Goal: Check status: Check status

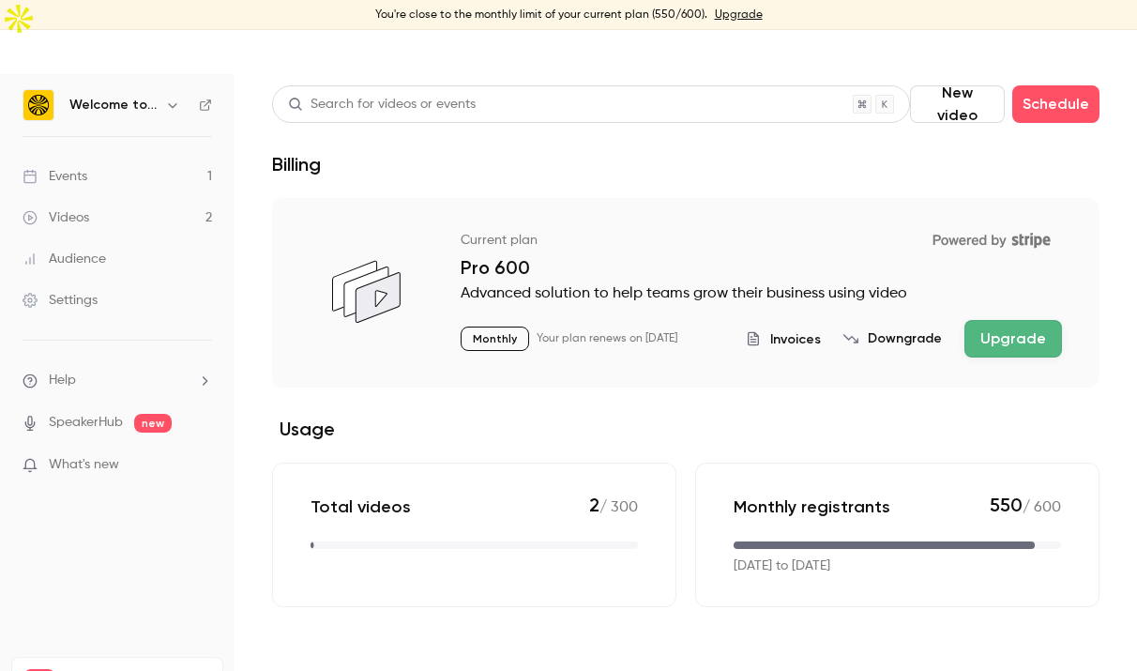
drag, startPoint x: 803, startPoint y: 406, endPoint x: 911, endPoint y: 653, distance: 269.4
click at [910, 651] on main "Search for videos or events New video Schedule Billing Current plan Powered by …" at bounding box center [686, 394] width 903 height 641
click at [908, 621] on main "Search for videos or events New video Schedule Billing Current plan Powered by …" at bounding box center [686, 394] width 903 height 641
drag, startPoint x: 908, startPoint y: 621, endPoint x: 795, endPoint y: 359, distance: 285.0
click at [795, 360] on main "Search for videos or events New video Schedule Billing Current plan Powered by …" at bounding box center [686, 394] width 903 height 641
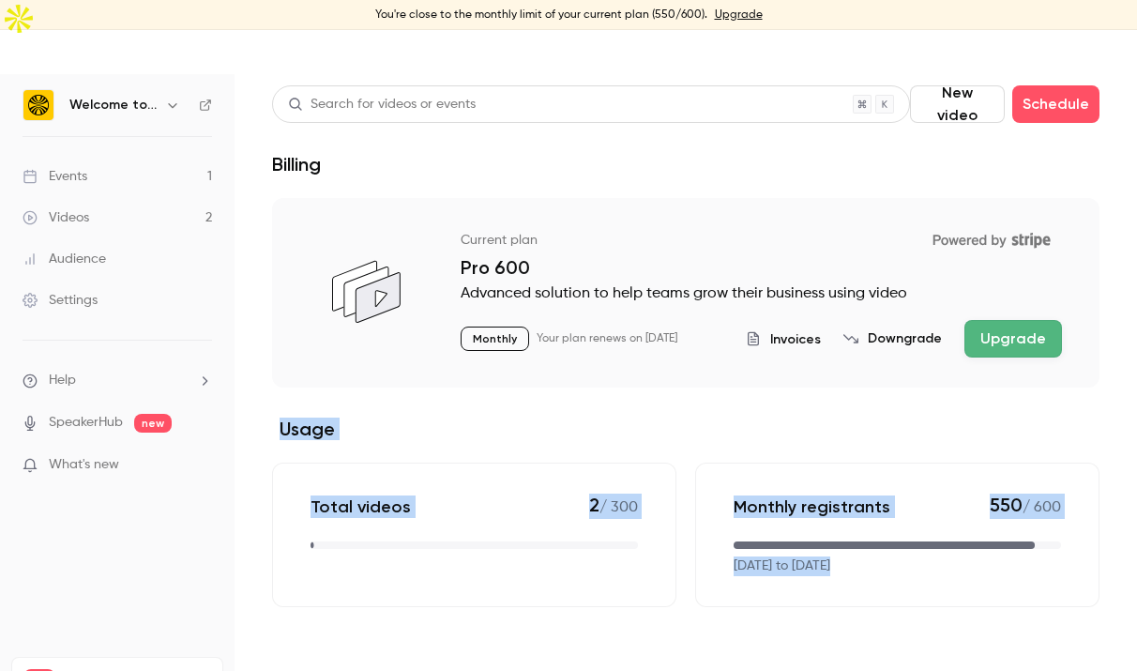
click at [795, 359] on section "Current plan Powered by Stripe Pro 600 Advanced solution to help teams grow the…" at bounding box center [686, 402] width 828 height 409
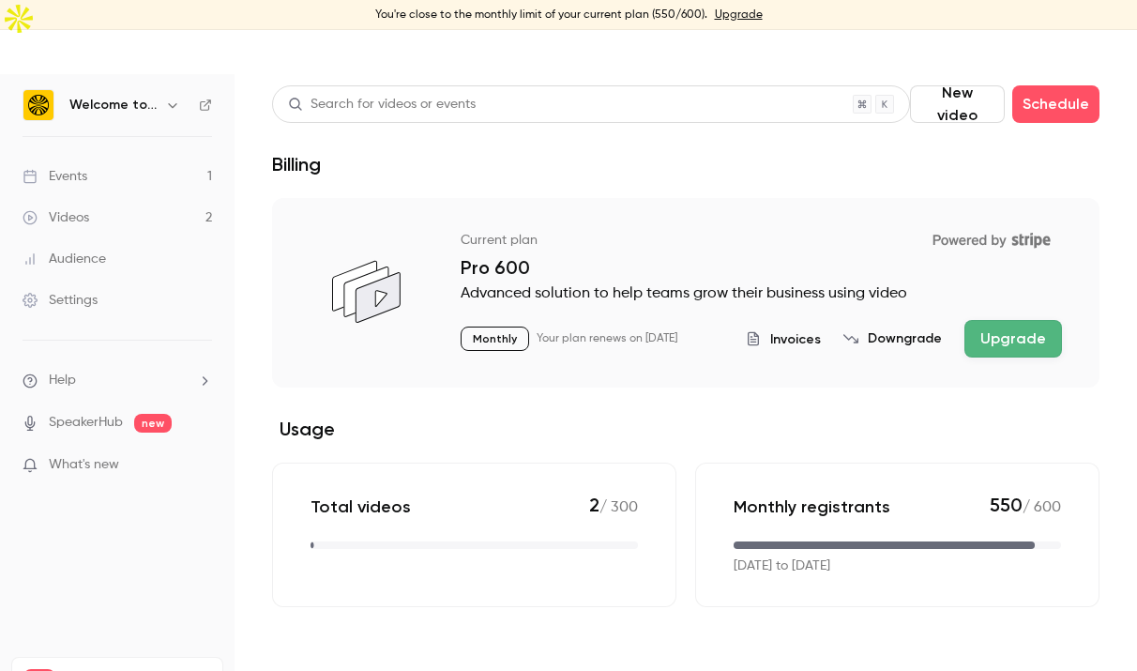
drag, startPoint x: 741, startPoint y: 345, endPoint x: 884, endPoint y: 570, distance: 266.3
click at [883, 568] on main "Search for videos or events New video Schedule Billing Current plan Powered by …" at bounding box center [686, 394] width 903 height 641
click at [885, 572] on main "Search for videos or events New video Schedule Billing Current plan Powered by …" at bounding box center [686, 394] width 903 height 641
drag, startPoint x: 942, startPoint y: 518, endPoint x: 853, endPoint y: 443, distance: 116.6
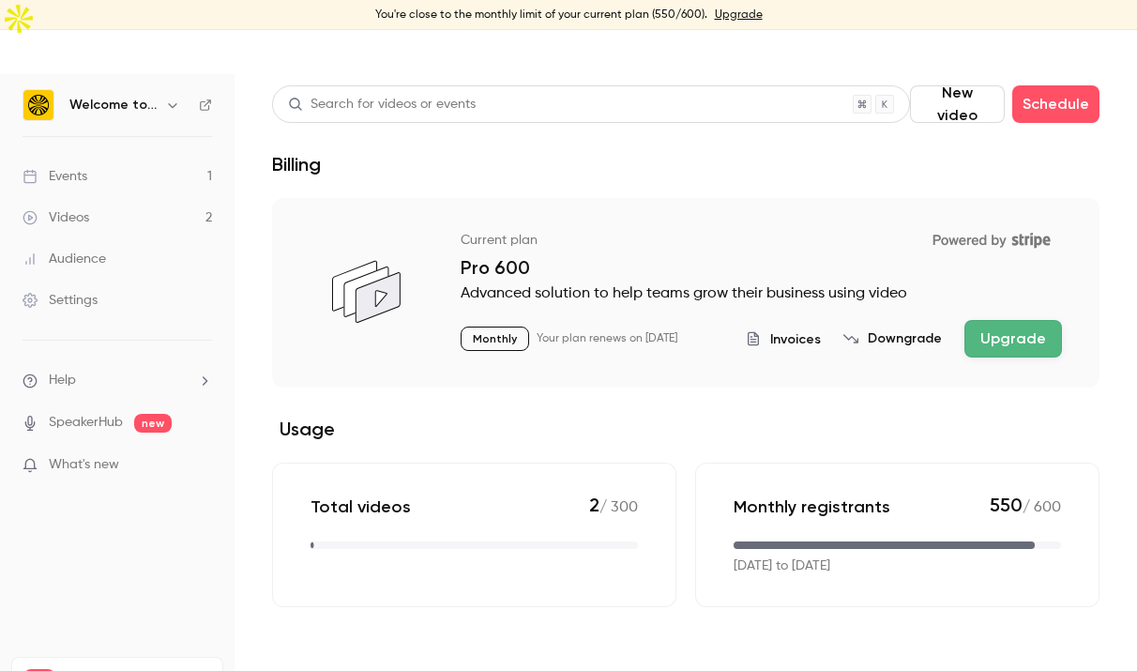
click at [853, 463] on div "Monthly registrants 550 / 600 [DATE] to [DATE]" at bounding box center [897, 535] width 405 height 145
drag, startPoint x: 854, startPoint y: 443, endPoint x: 935, endPoint y: 528, distance: 117.5
click at [935, 527] on div "Monthly registrants 550 / 600 [DATE] to [DATE]" at bounding box center [897, 535] width 405 height 145
click at [935, 557] on div "[DATE] to [DATE]" at bounding box center [898, 567] width 328 height 20
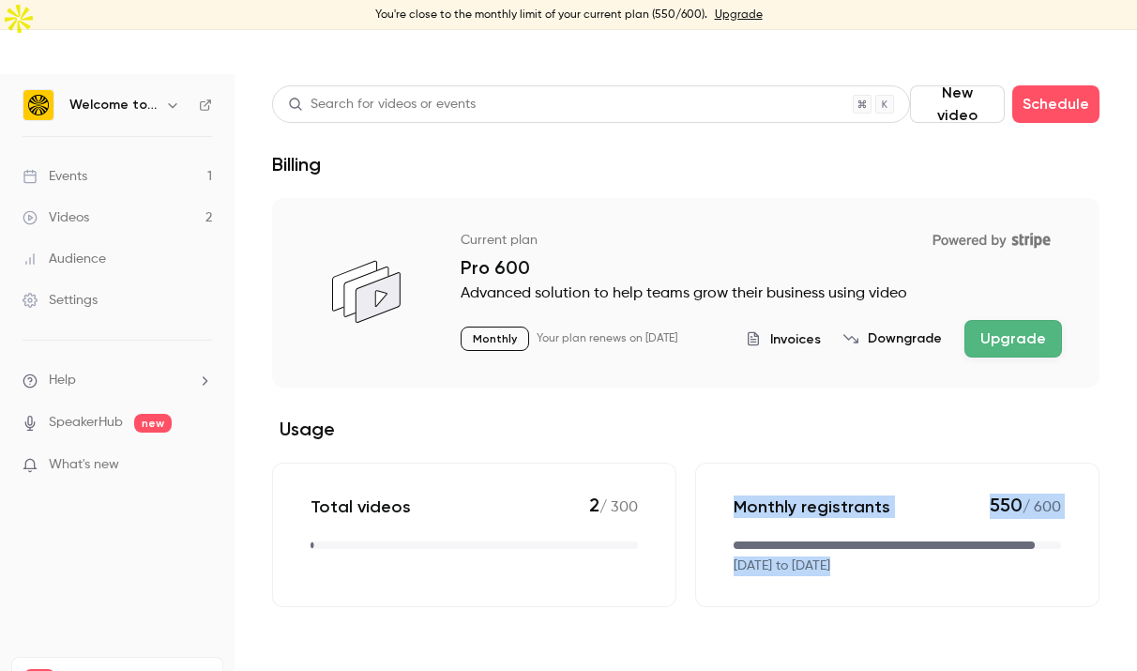
drag, startPoint x: 935, startPoint y: 528, endPoint x: 861, endPoint y: 423, distance: 128.6
click at [861, 463] on div "Monthly registrants 550 / 600 [DATE] to [DATE]" at bounding box center [897, 535] width 405 height 145
drag, startPoint x: 861, startPoint y: 423, endPoint x: 847, endPoint y: 423, distance: 14.1
click at [861, 463] on div "Monthly registrants 550 / 600 [DATE] to [DATE]" at bounding box center [897, 535] width 405 height 145
drag, startPoint x: 830, startPoint y: 424, endPoint x: 943, endPoint y: 540, distance: 161.9
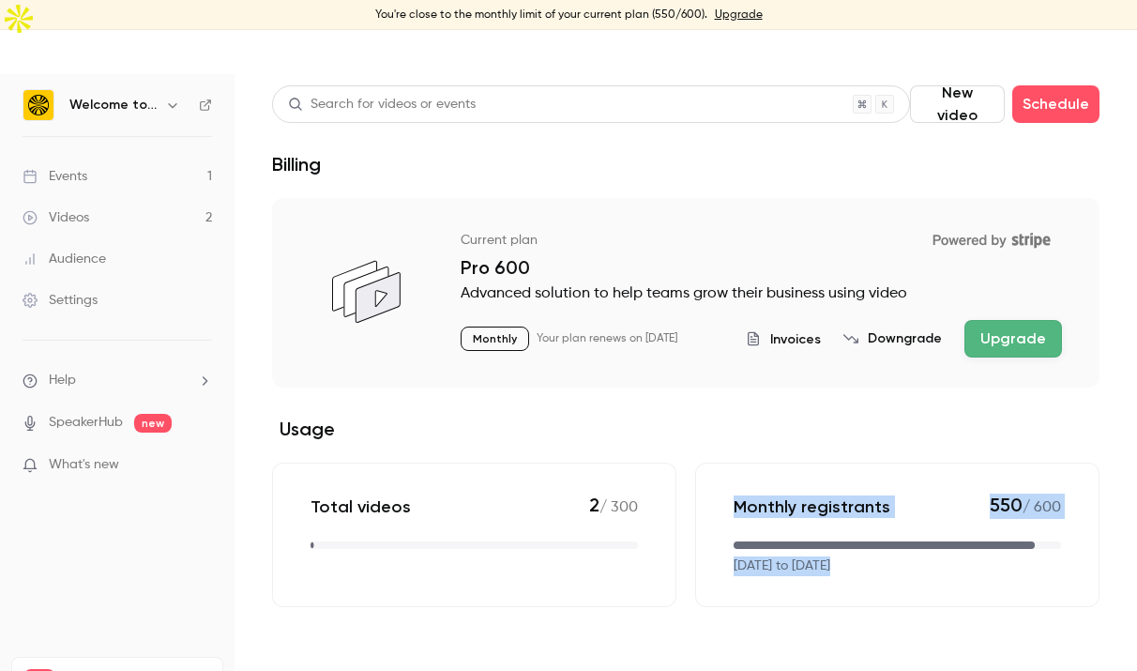
click at [939, 537] on div "Monthly registrants 550 / 600 [DATE] to [DATE]" at bounding box center [897, 535] width 405 height 145
click at [943, 540] on div "Monthly registrants 550 / 600 [DATE] to [DATE]" at bounding box center [897, 535] width 405 height 145
drag, startPoint x: 1007, startPoint y: 524, endPoint x: 911, endPoint y: 418, distance: 142.9
click at [911, 463] on div "Monthly registrants 550 / 600 [DATE] to [DATE]" at bounding box center [897, 535] width 405 height 145
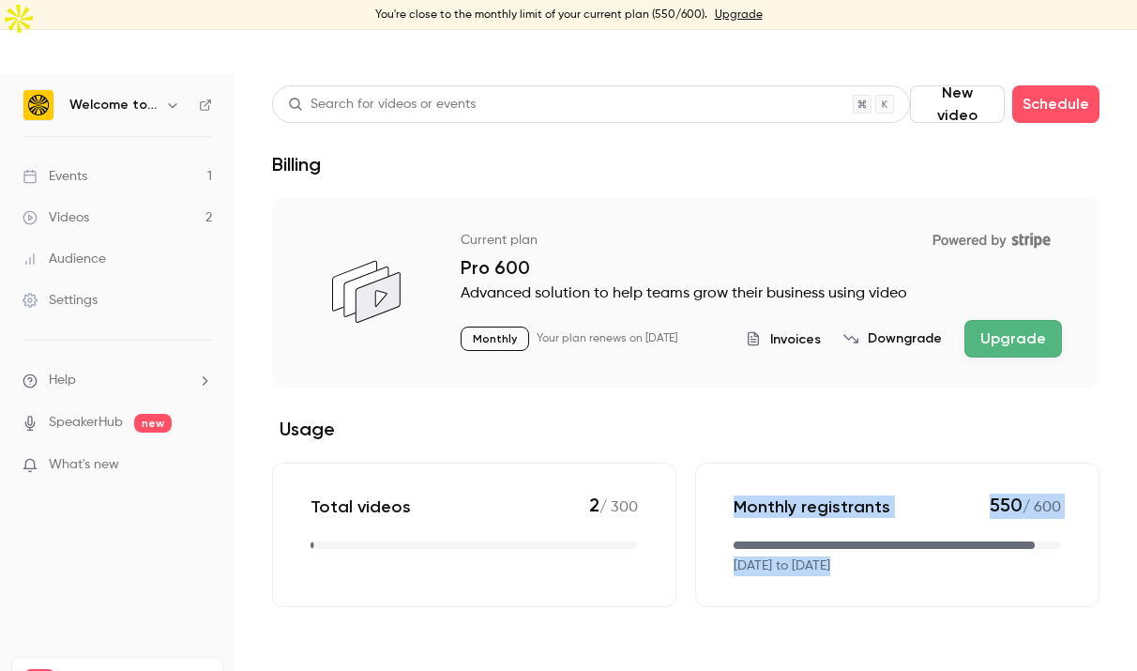
drag, startPoint x: 885, startPoint y: 419, endPoint x: 971, endPoint y: 559, distance: 165.1
click at [970, 557] on div "Monthly registrants 550 / 600 [DATE] to [DATE]" at bounding box center [897, 535] width 405 height 145
click at [971, 559] on div "Monthly registrants 550 / 600 [DATE] to [DATE]" at bounding box center [897, 535] width 405 height 145
click at [802, 371] on section "Current plan Powered by Stripe Pro 600 Advanced solution to help teams grow the…" at bounding box center [686, 402] width 828 height 409
